Goal: Task Accomplishment & Management: Complete application form

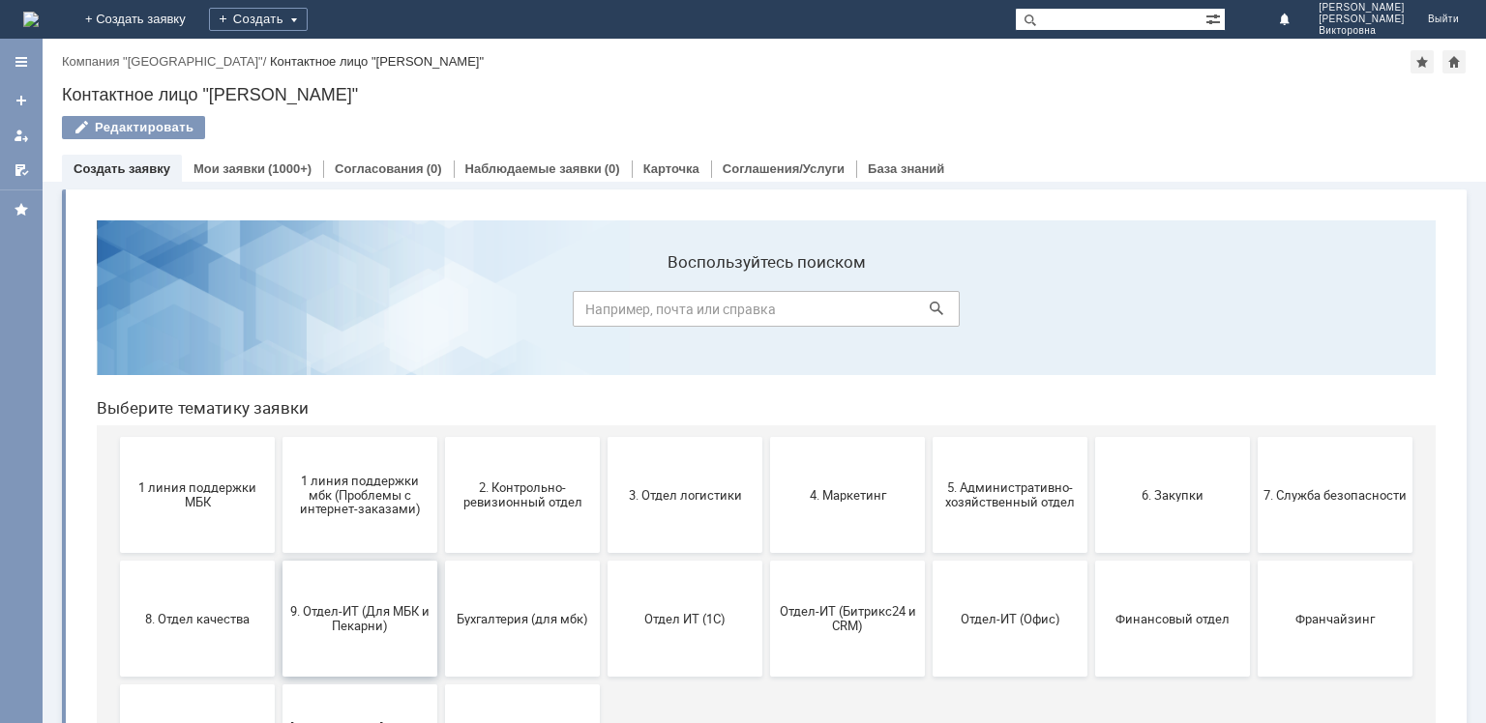
click at [366, 614] on span "9. Отдел-ИТ (Для МБК и Пекарни)" at bounding box center [359, 619] width 143 height 29
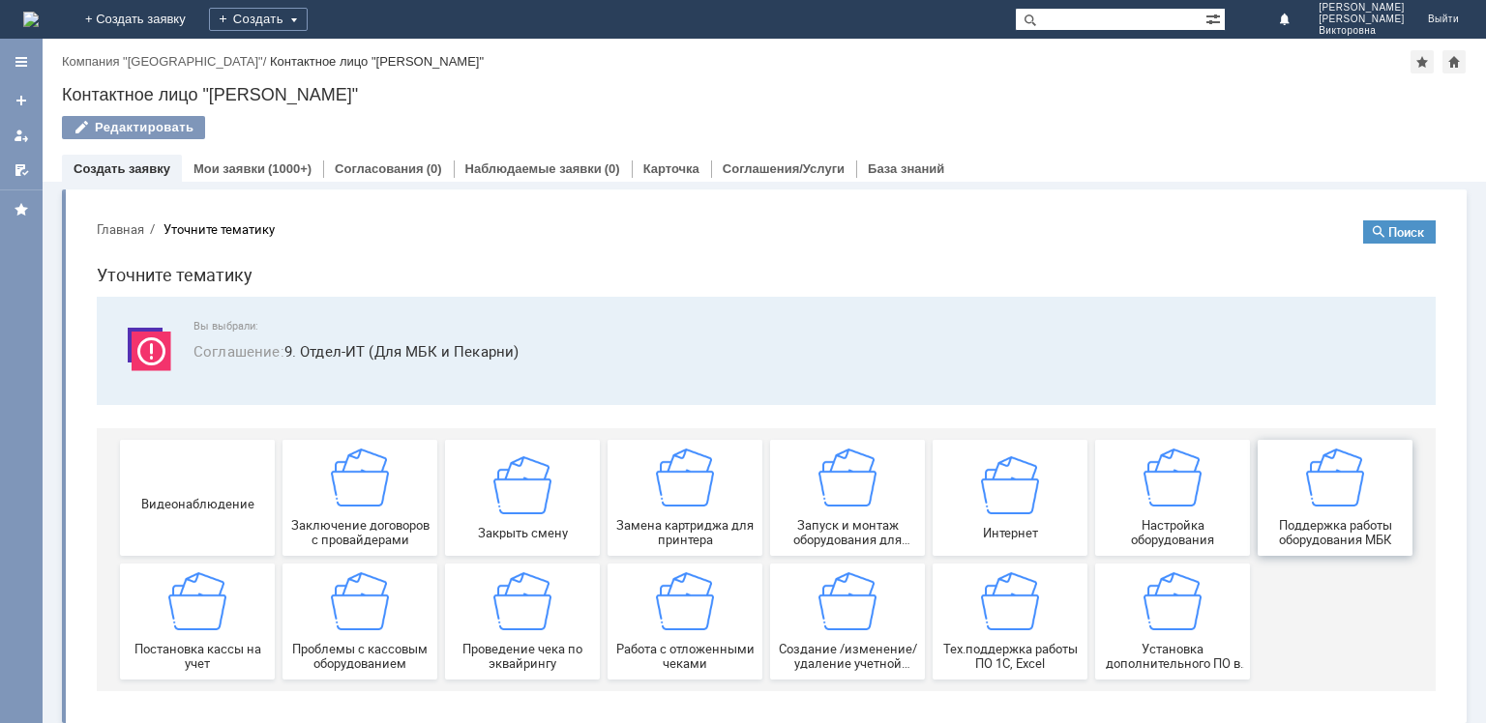
click at [1298, 516] on div "Поддержка работы оборудования МБК" at bounding box center [1334, 498] width 143 height 99
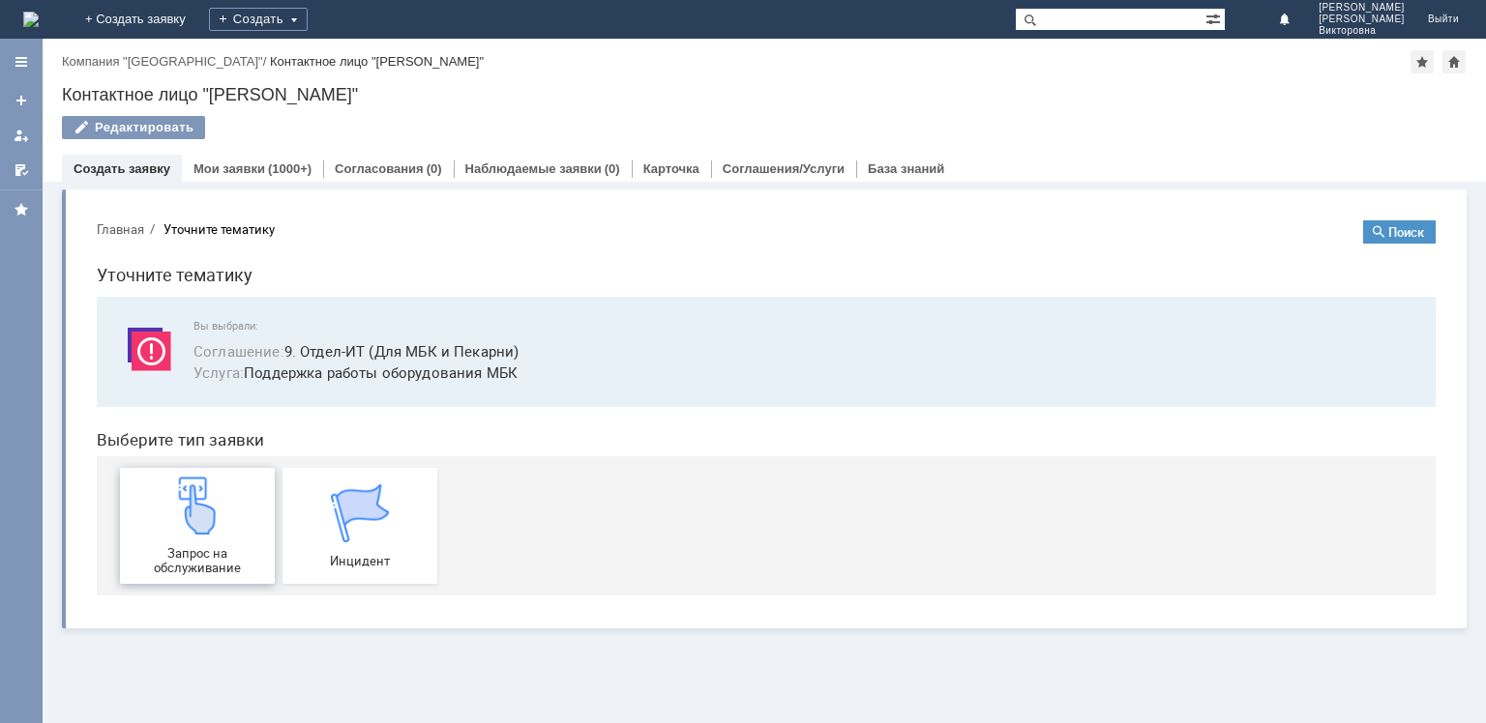
click at [190, 522] on img at bounding box center [197, 506] width 58 height 58
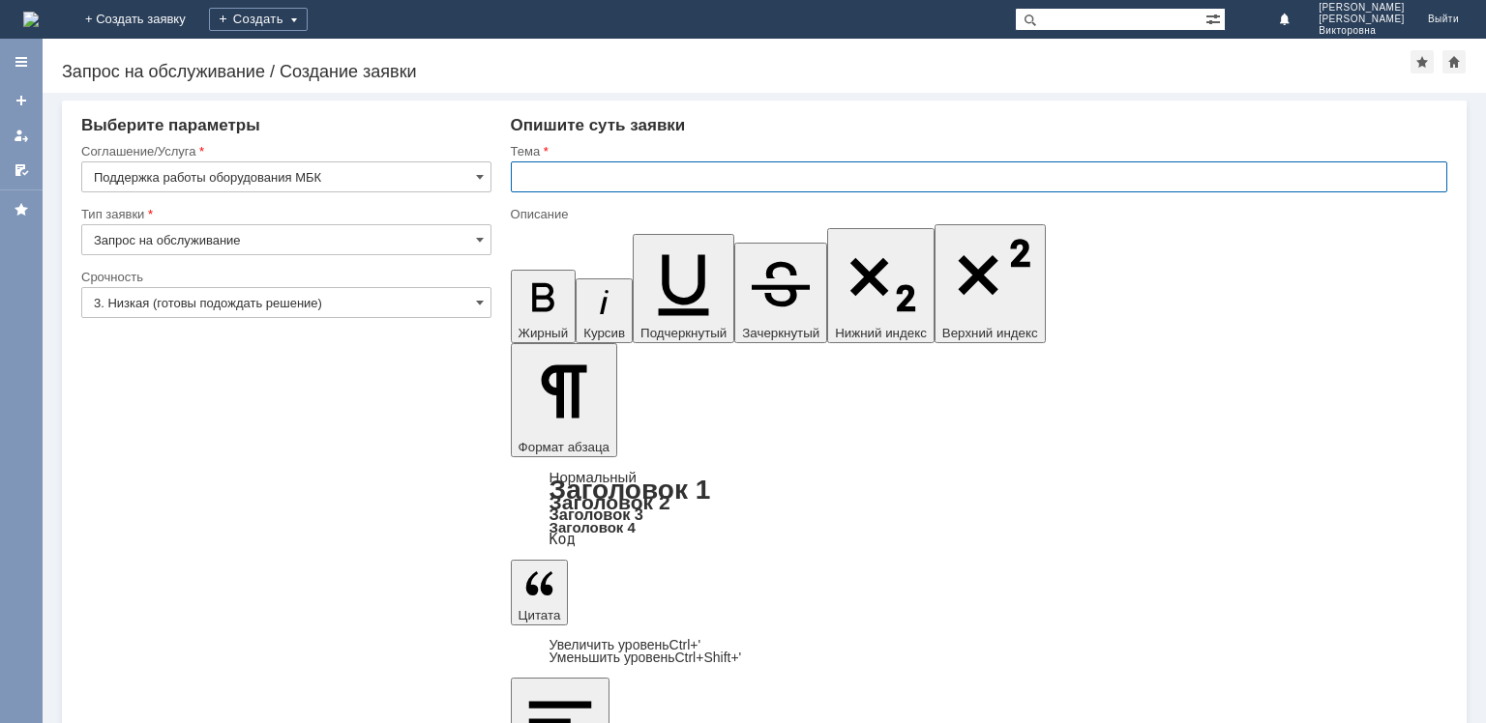
click at [611, 174] on input "text" at bounding box center [979, 177] width 936 height 31
type input "Монитор."
click at [263, 309] on input "3. Низкая (готовы подождать решение)" at bounding box center [286, 302] width 410 height 31
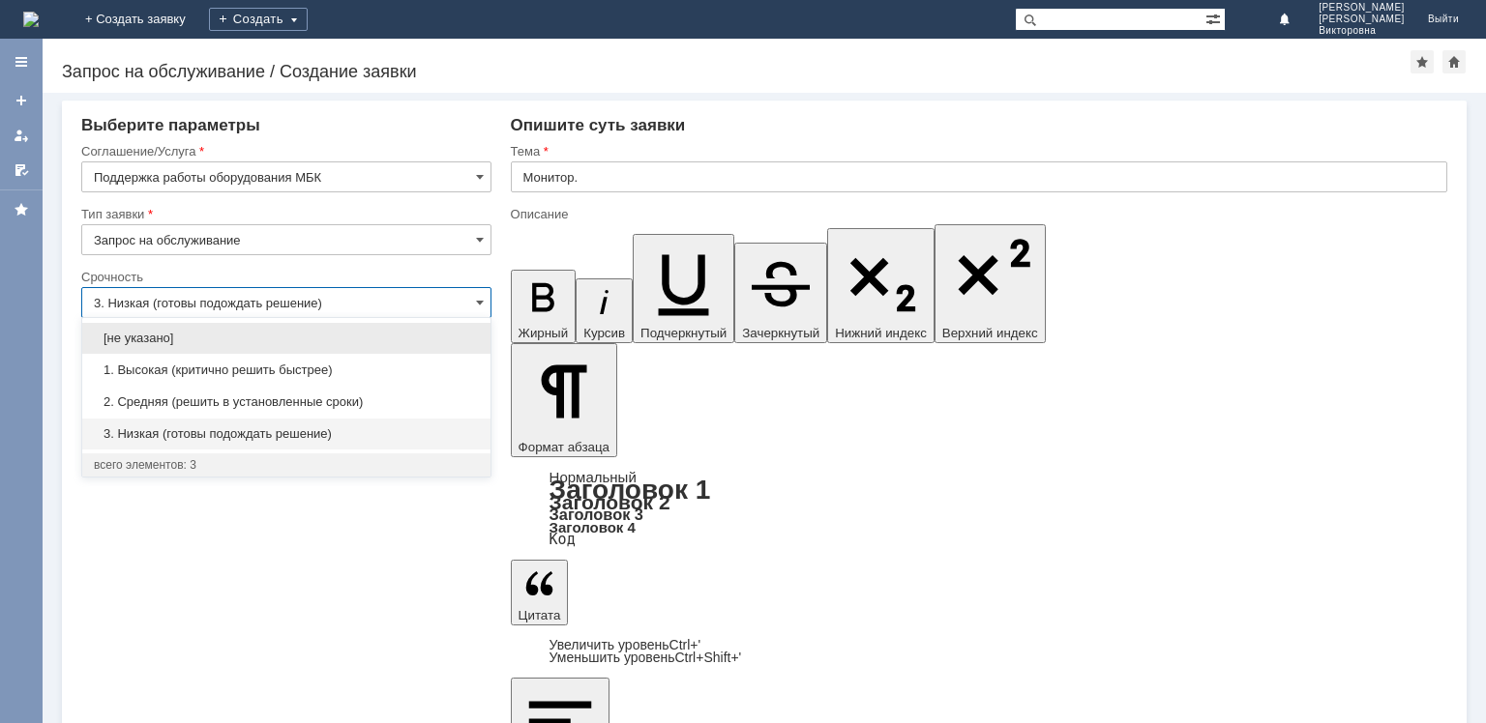
drag, startPoint x: 211, startPoint y: 400, endPoint x: 193, endPoint y: 413, distance: 21.5
click at [209, 402] on span "2. Средняя (решить в установленные сроки)" at bounding box center [286, 402] width 385 height 15
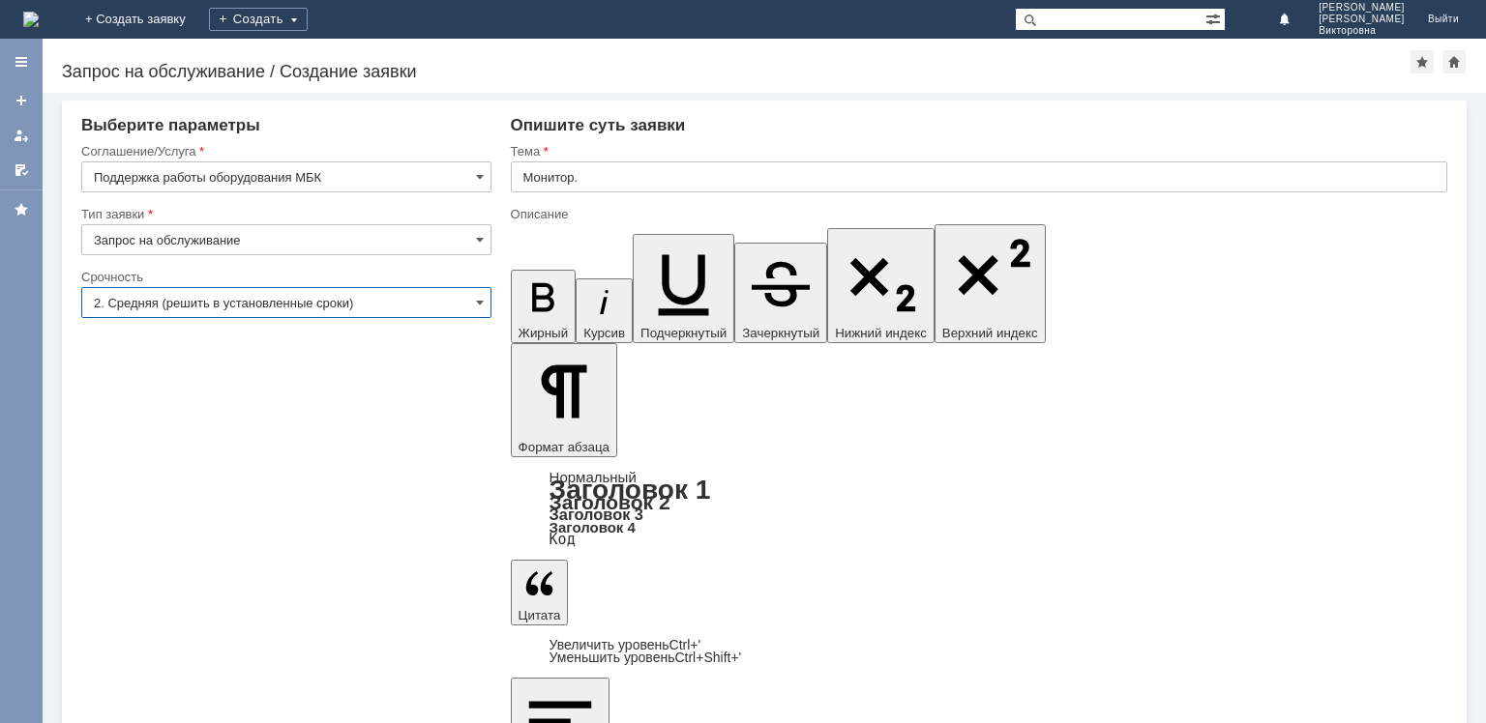
type input "2. Средняя (решить в установленные сроки)"
